Goal: Find specific fact: Find specific fact

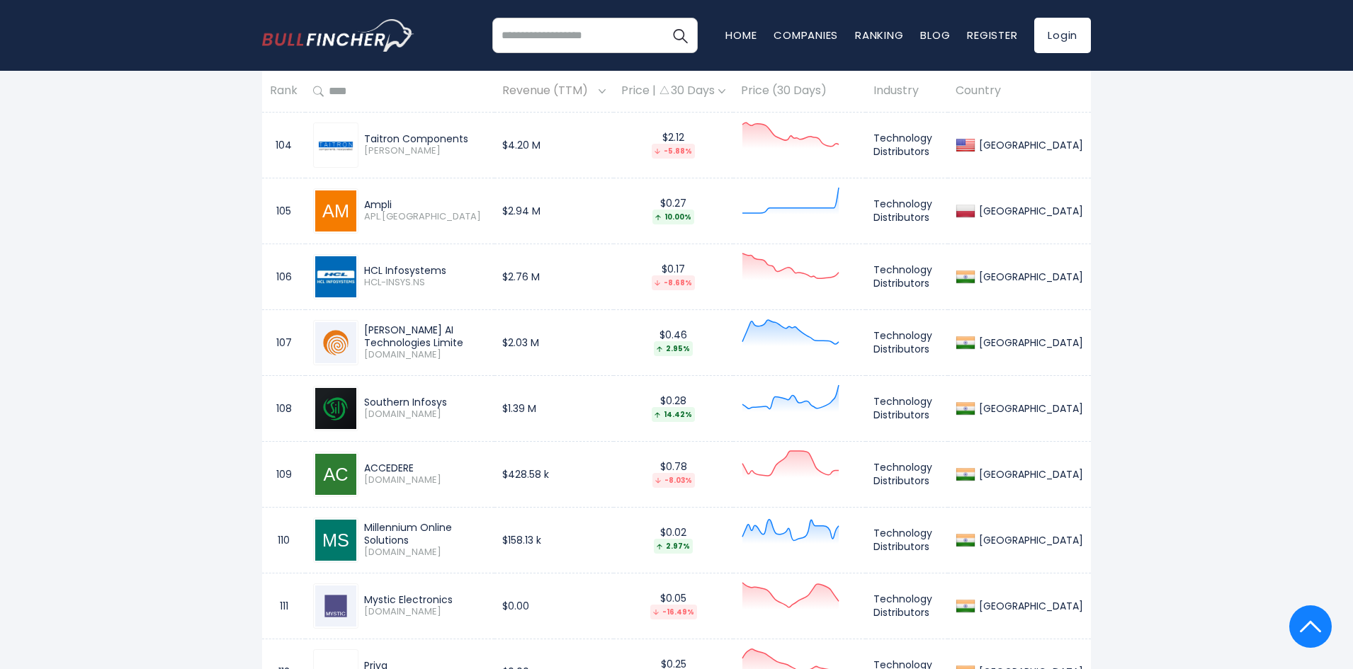
scroll to position [7469, 0]
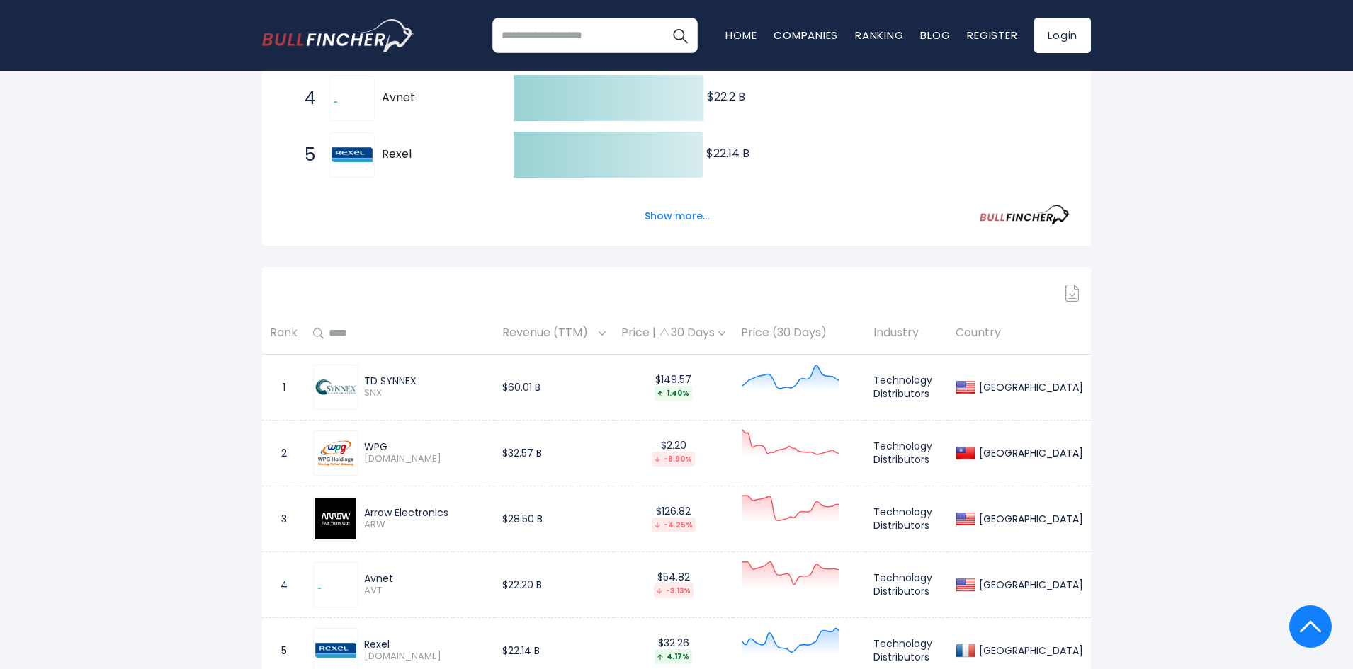
scroll to position [0, 0]
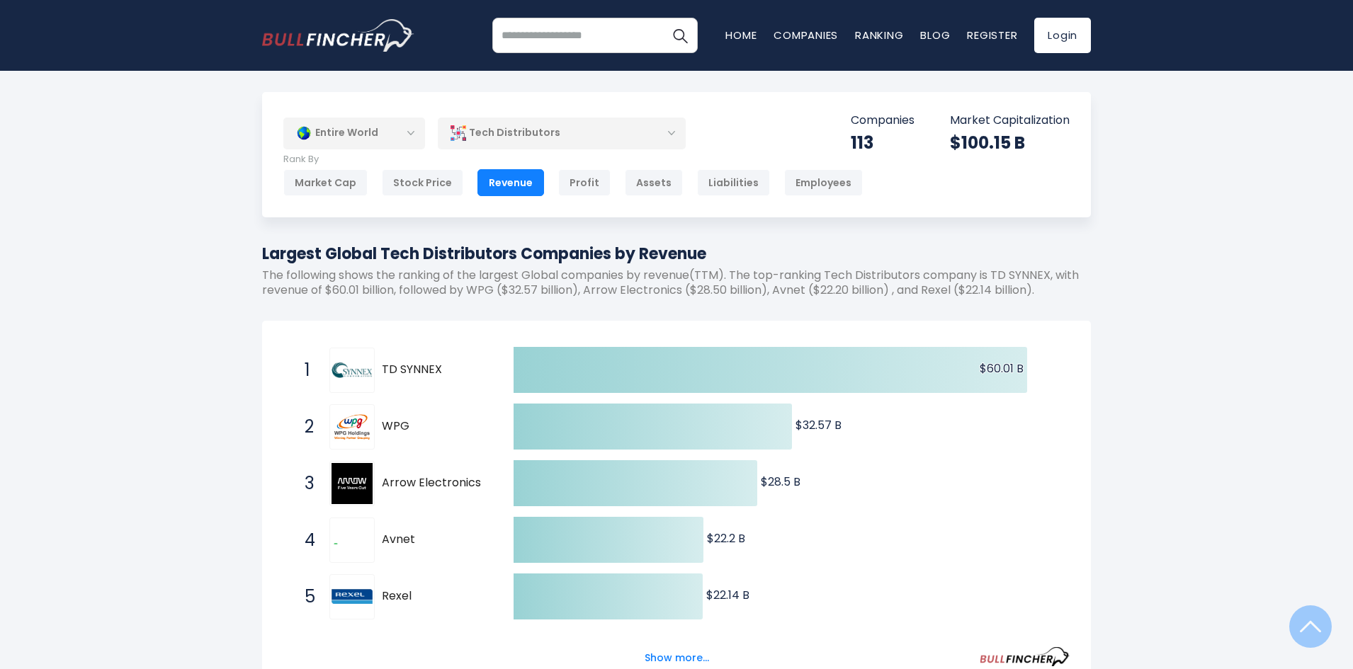
drag, startPoint x: 1349, startPoint y: 407, endPoint x: 1043, endPoint y: 101, distance: 433.2
click at [606, 47] on input "search" at bounding box center [594, 35] width 205 height 35
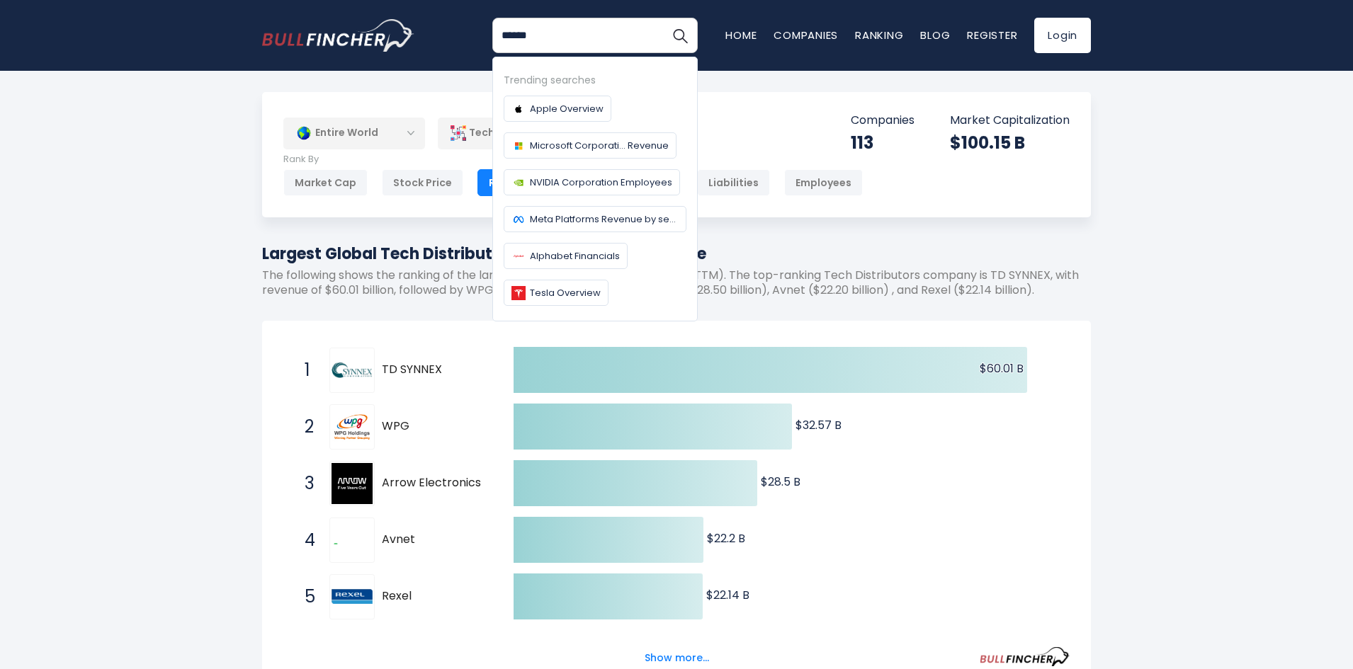
type input "******"
click at [662, 18] on button "Search" at bounding box center [679, 35] width 35 height 35
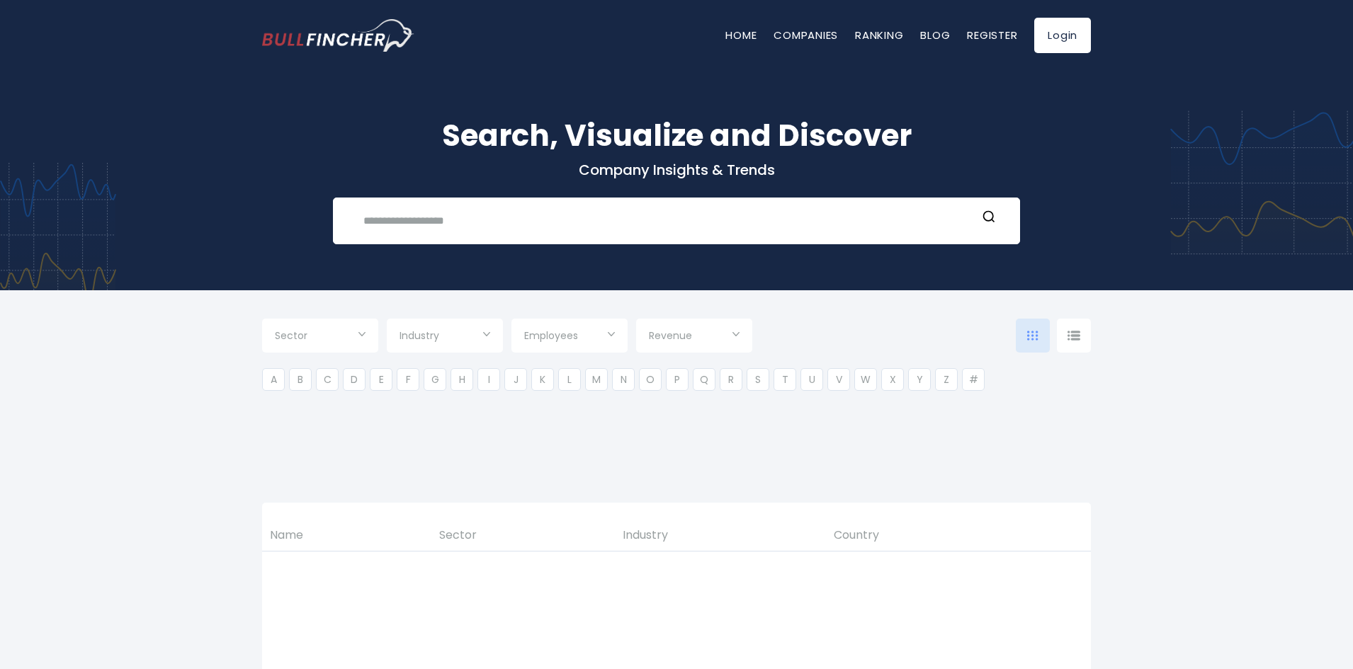
type input "***"
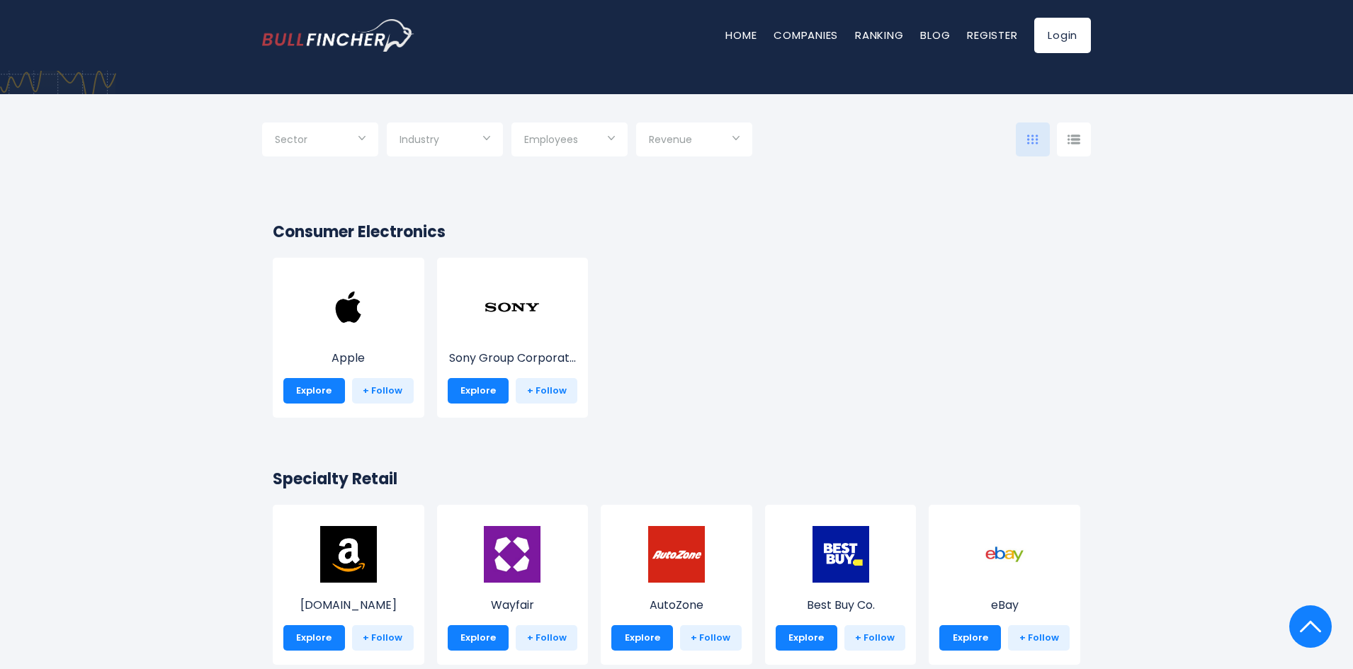
scroll to position [71, 0]
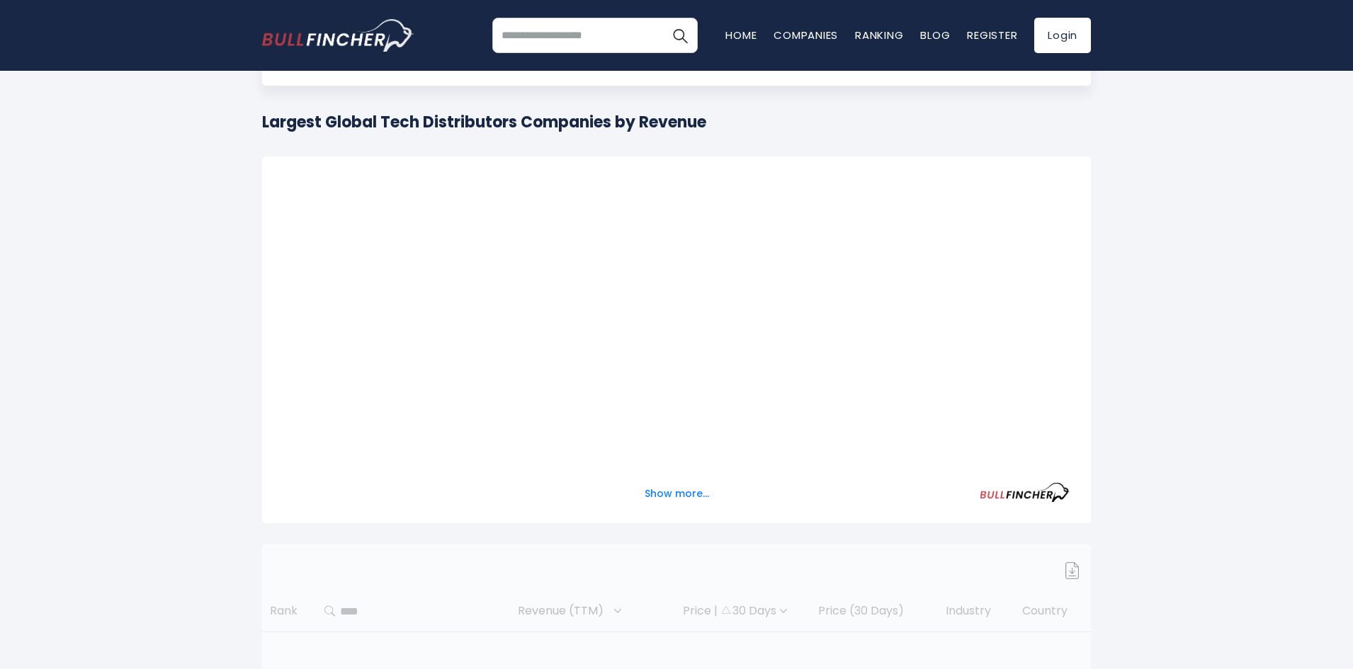
scroll to position [71, 0]
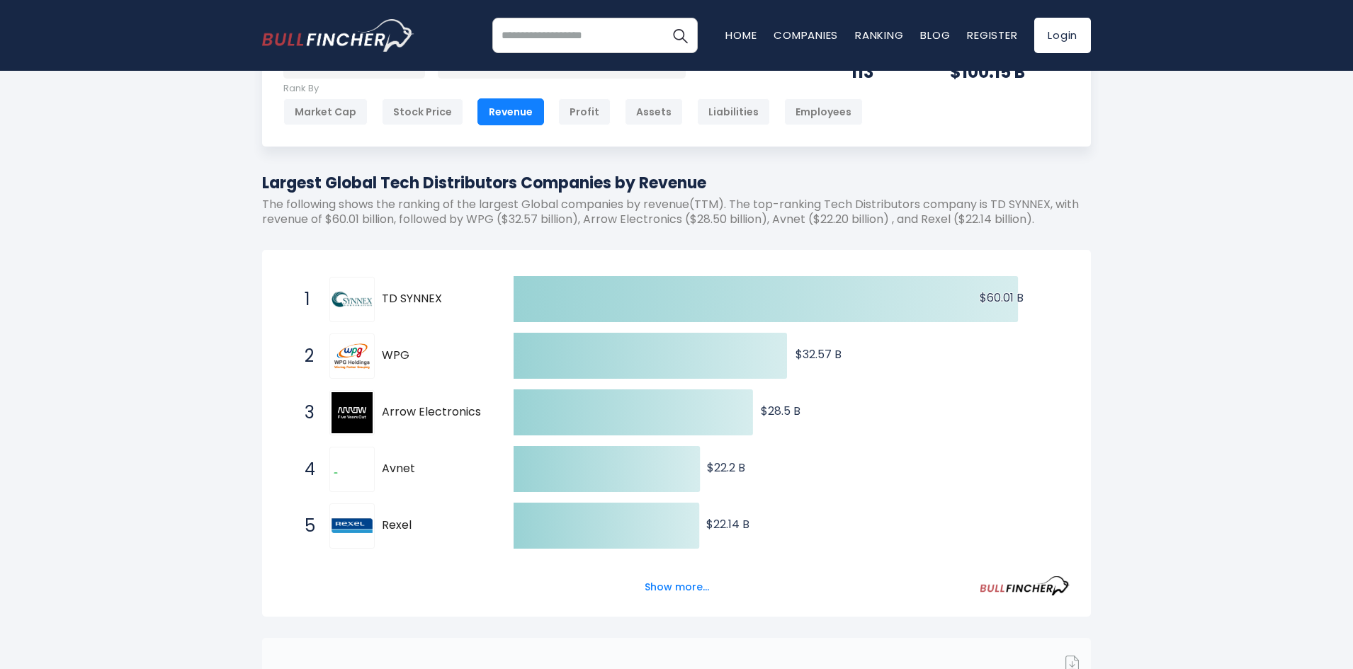
drag, startPoint x: 238, startPoint y: 193, endPoint x: 851, endPoint y: 179, distance: 612.8
click at [851, 179] on div "Entire World Entire World 30,373 [GEOGRAPHIC_DATA]" at bounding box center [676, 506] width 1353 height 971
click at [851, 179] on h1 "Largest Global Tech Distributors Companies by Revenue" at bounding box center [676, 182] width 829 height 23
click at [408, 301] on span "TD SYNNEX" at bounding box center [435, 299] width 107 height 15
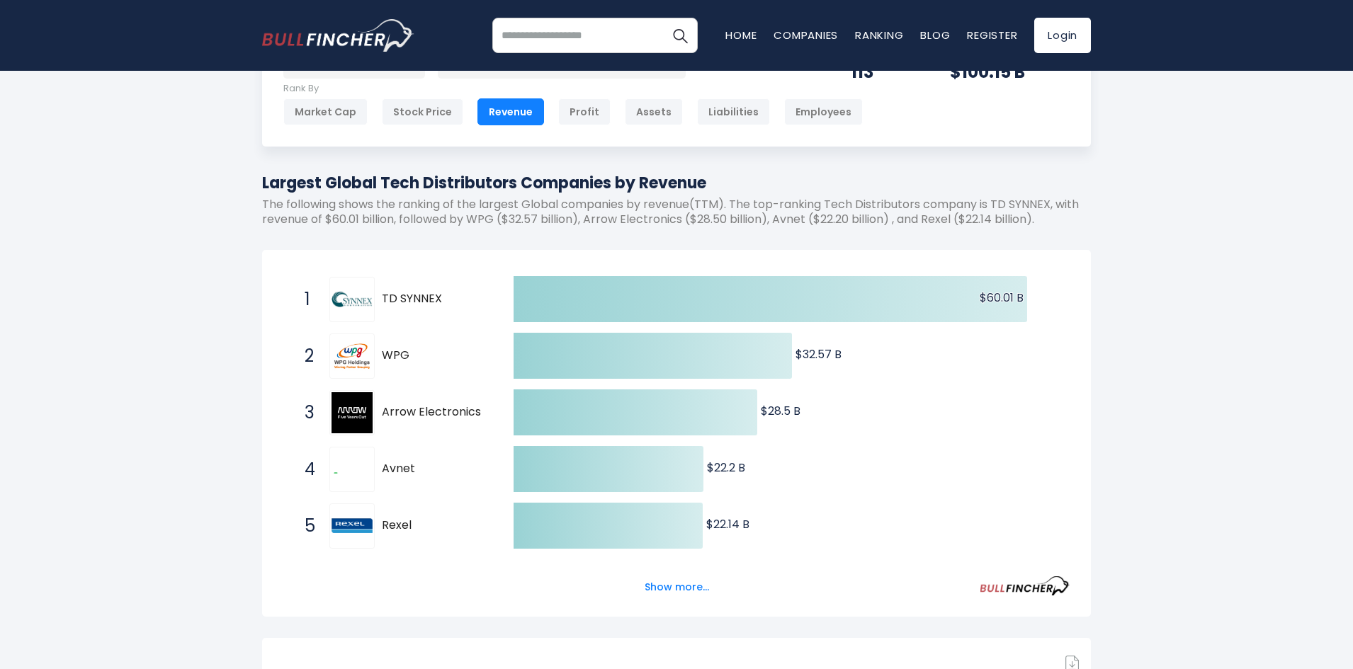
drag, startPoint x: 427, startPoint y: 294, endPoint x: 372, endPoint y: 293, distance: 55.3
click at [372, 293] on div "1 TD SYNNEX SNX" at bounding box center [392, 299] width 191 height 45
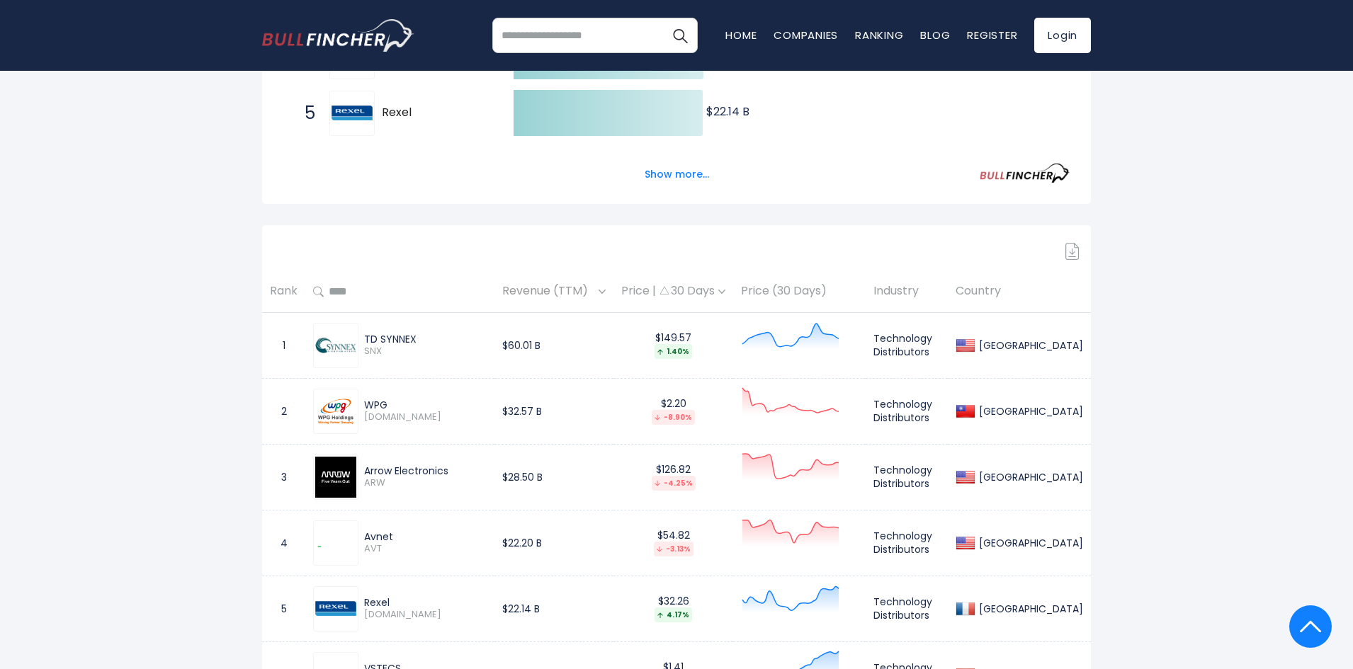
scroll to position [567, 0]
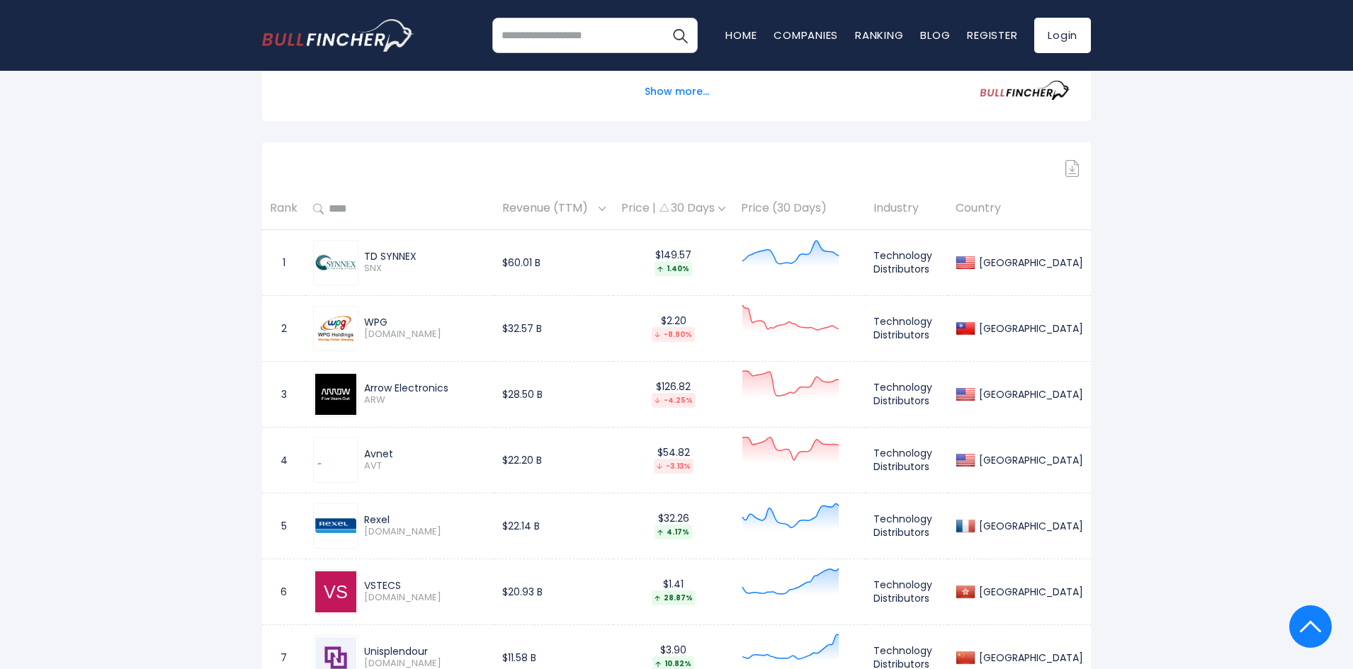
click at [378, 256] on div "TD SYNNEX" at bounding box center [425, 256] width 123 height 13
drag, startPoint x: 378, startPoint y: 256, endPoint x: 420, endPoint y: 216, distance: 57.6
click at [420, 216] on input "text" at bounding box center [405, 208] width 163 height 25
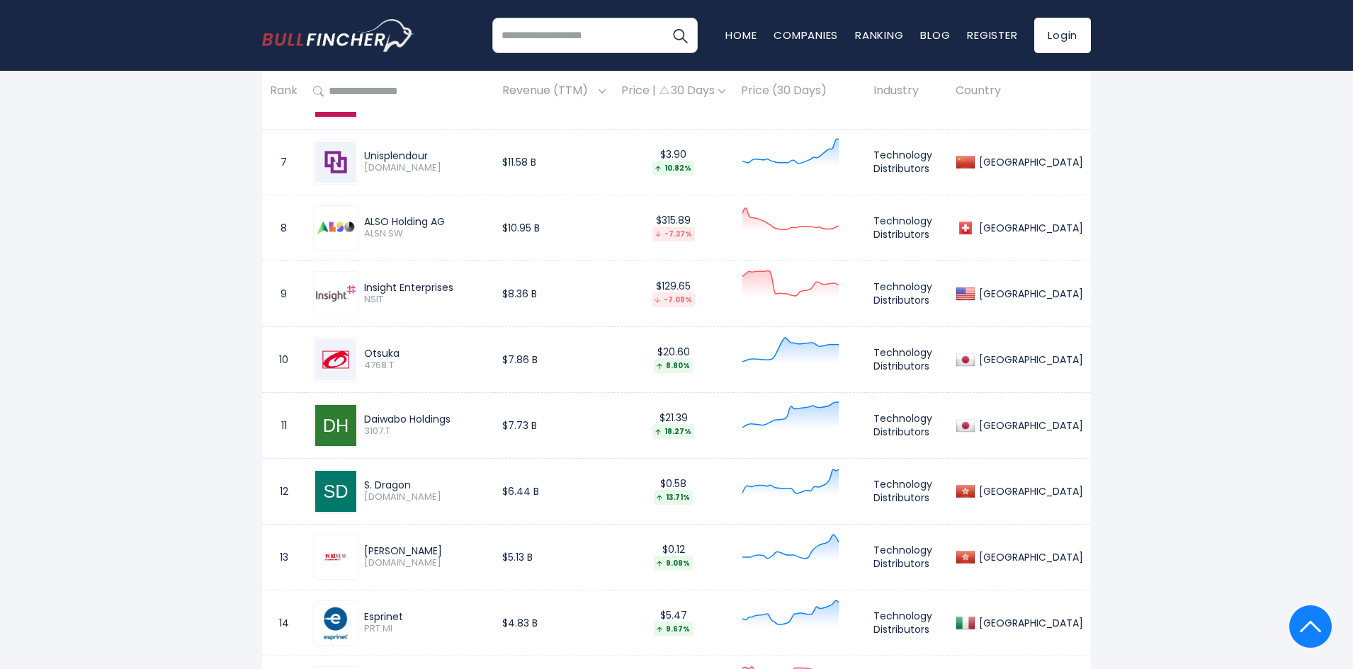
scroll to position [1204, 0]
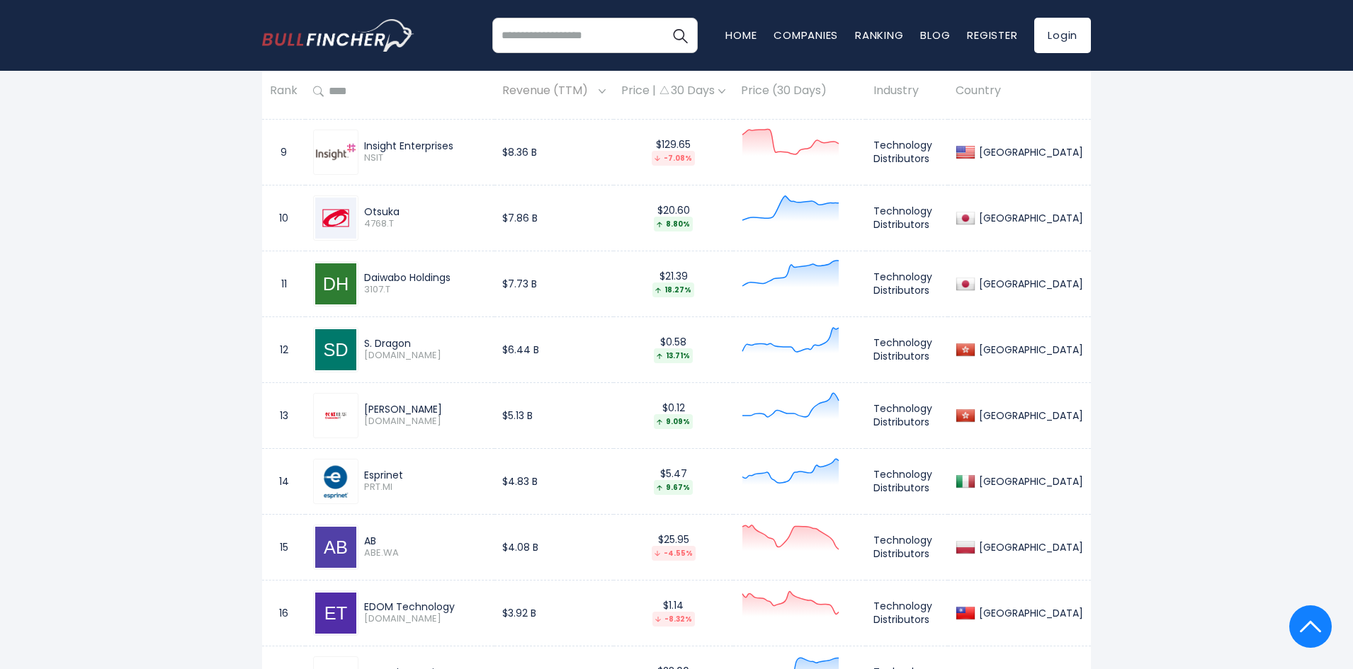
drag, startPoint x: 535, startPoint y: 426, endPoint x: 461, endPoint y: 366, distance: 94.7
click at [461, 366] on div "S. Dragon 1184.HK" at bounding box center [400, 349] width 174 height 45
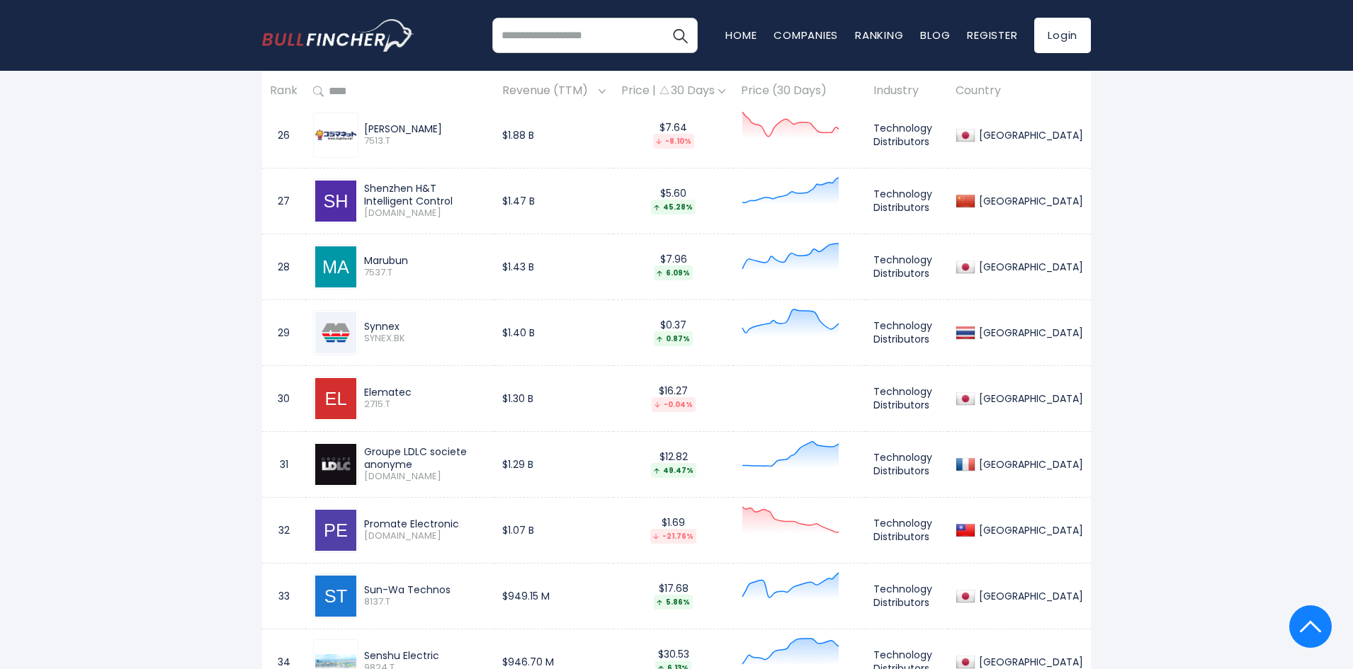
scroll to position [2479, 0]
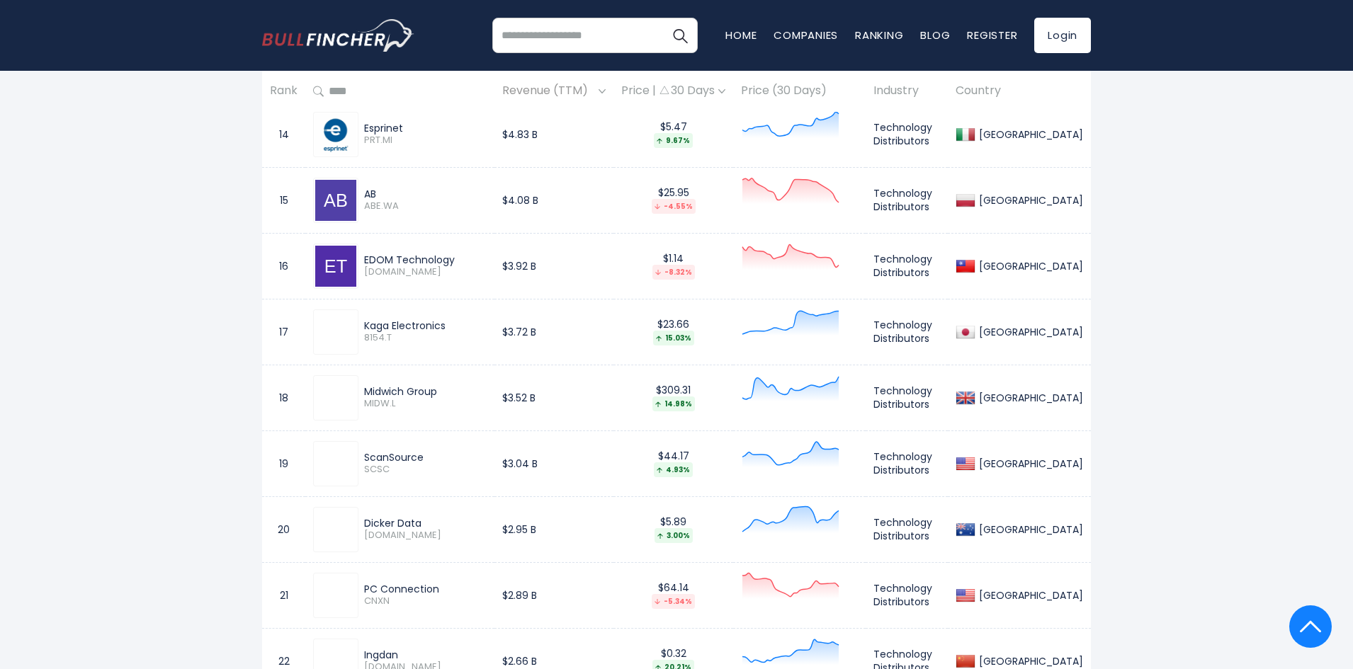
drag, startPoint x: 484, startPoint y: 450, endPoint x: 492, endPoint y: 265, distance: 185.7
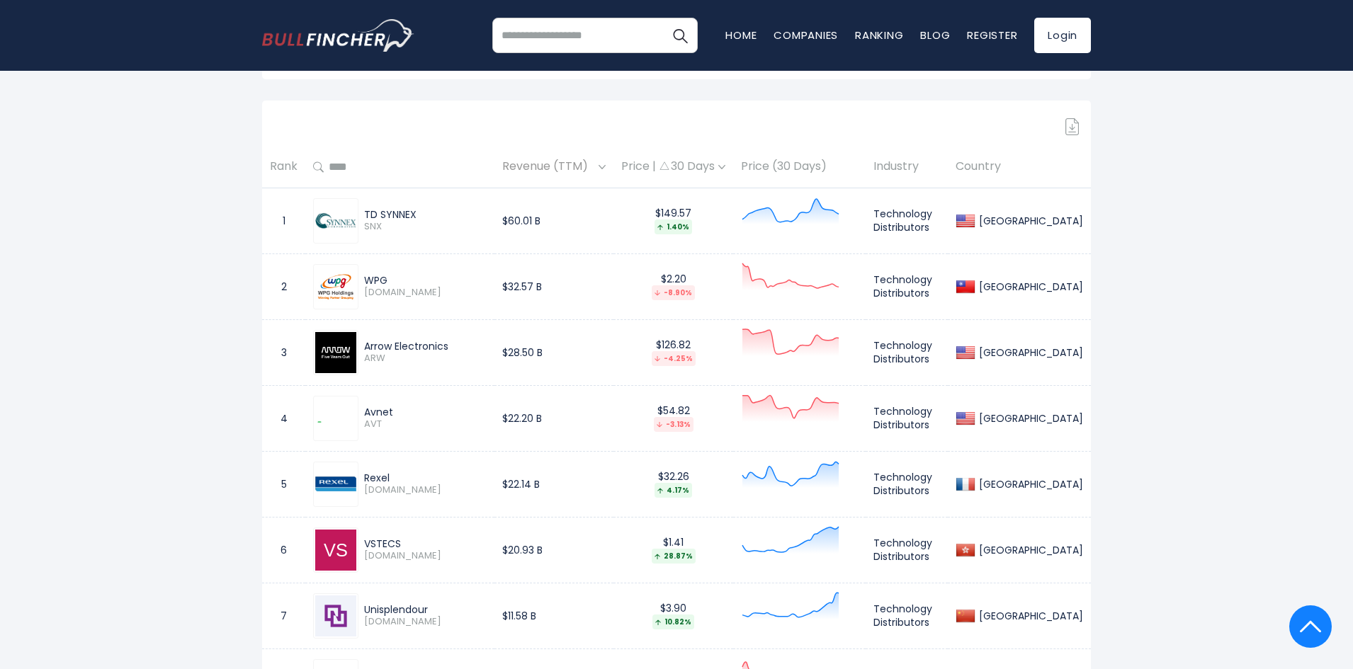
scroll to position [463, 0]
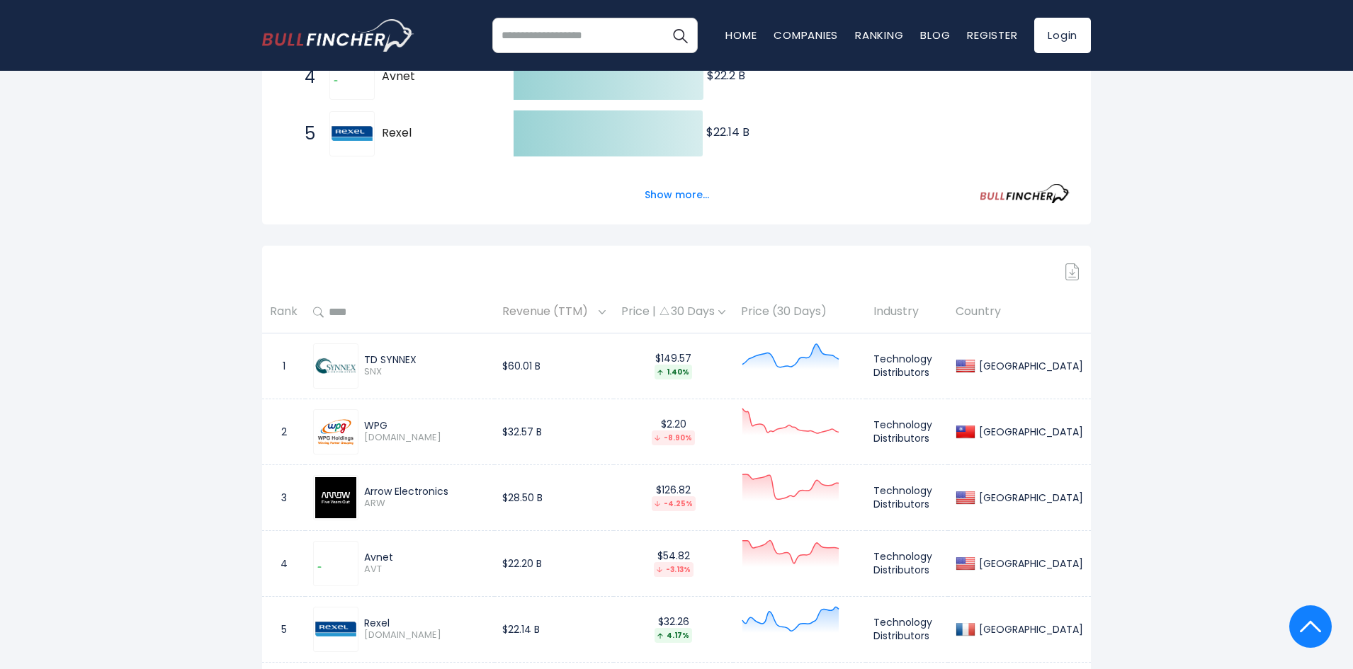
drag, startPoint x: 431, startPoint y: 359, endPoint x: 359, endPoint y: 356, distance: 71.6
click at [359, 356] on div "TD SYNNEX SNX" at bounding box center [422, 365] width 128 height 25
copy div "TD SYNNEX"
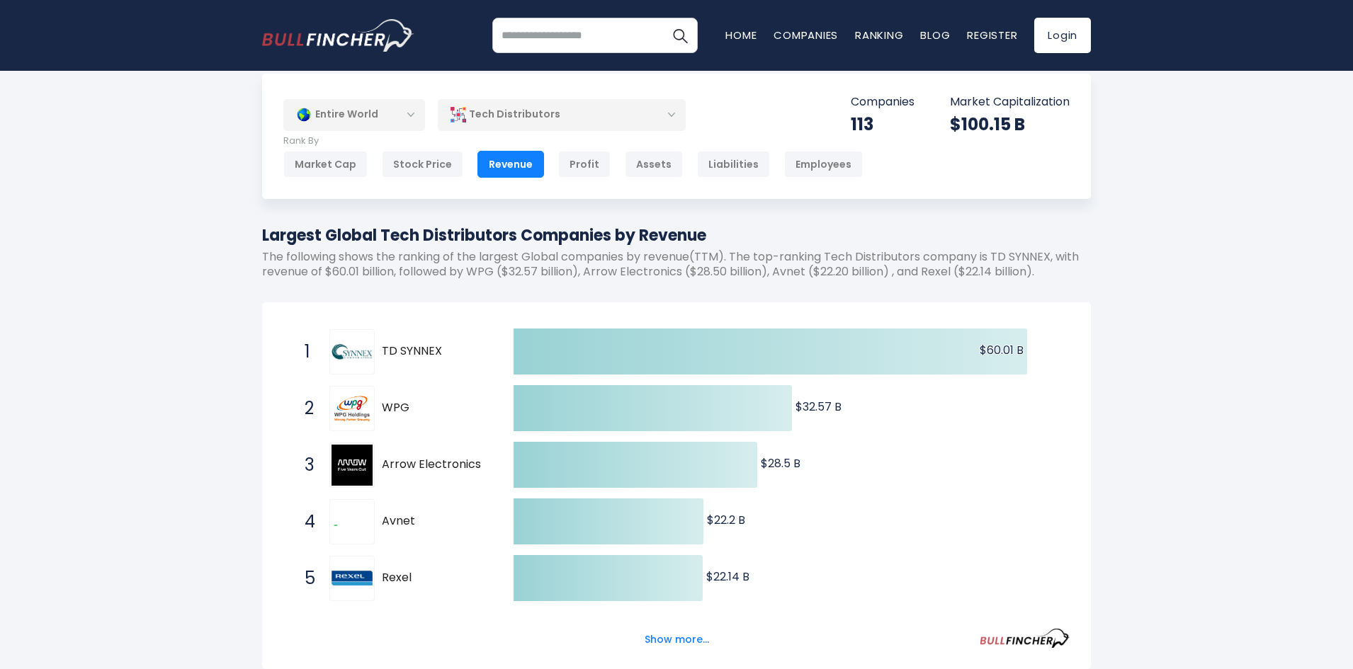
scroll to position [0, 0]
